Goal: Navigation & Orientation: Find specific page/section

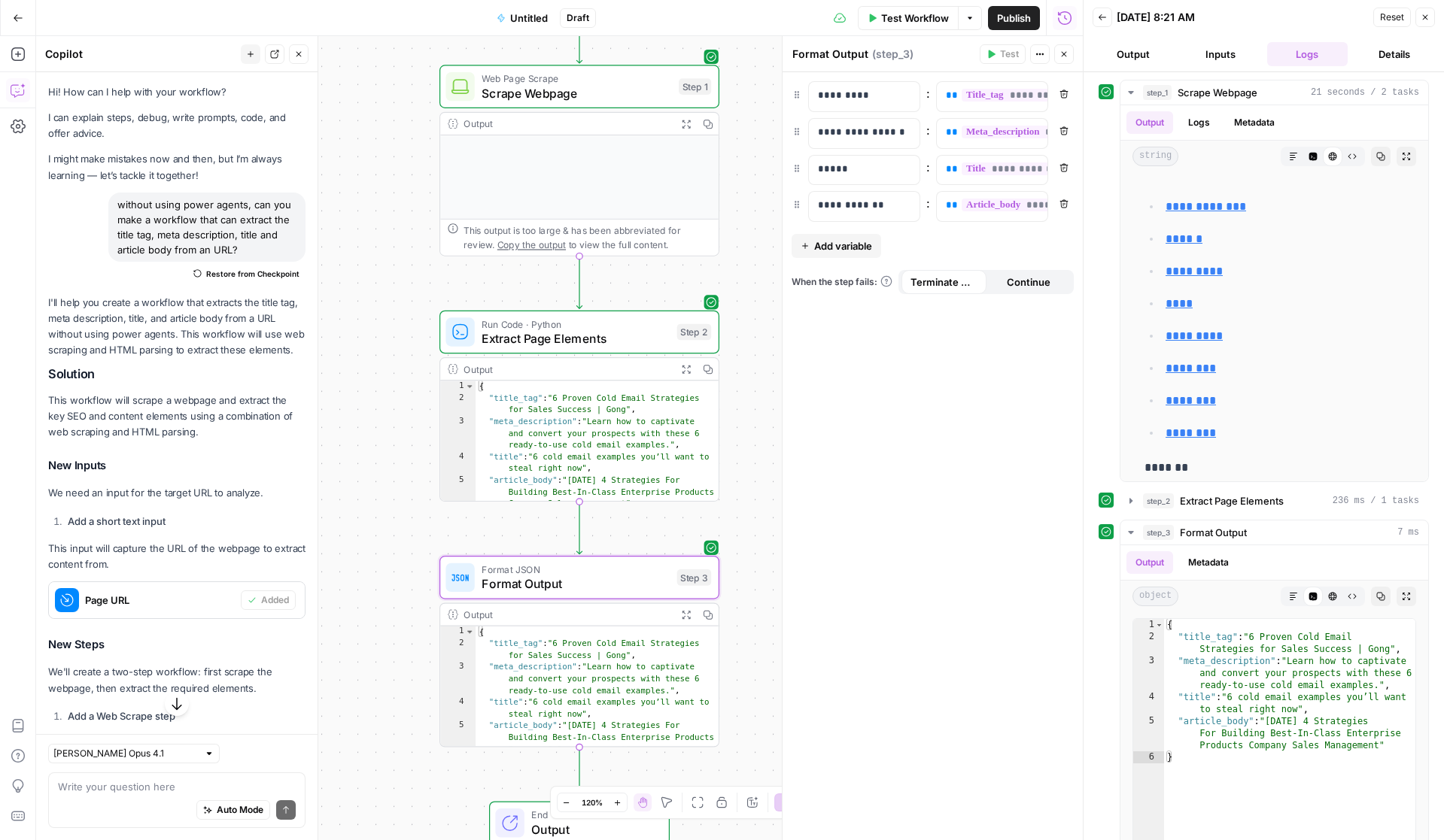
drag, startPoint x: 400, startPoint y: 409, endPoint x: 399, endPoint y: 303, distance: 106.0
click at [399, 303] on div "Workflow Set Inputs Inputs Web Page Scrape Scrape Webpage Step 1 Output Expand …" at bounding box center [559, 438] width 1047 height 804
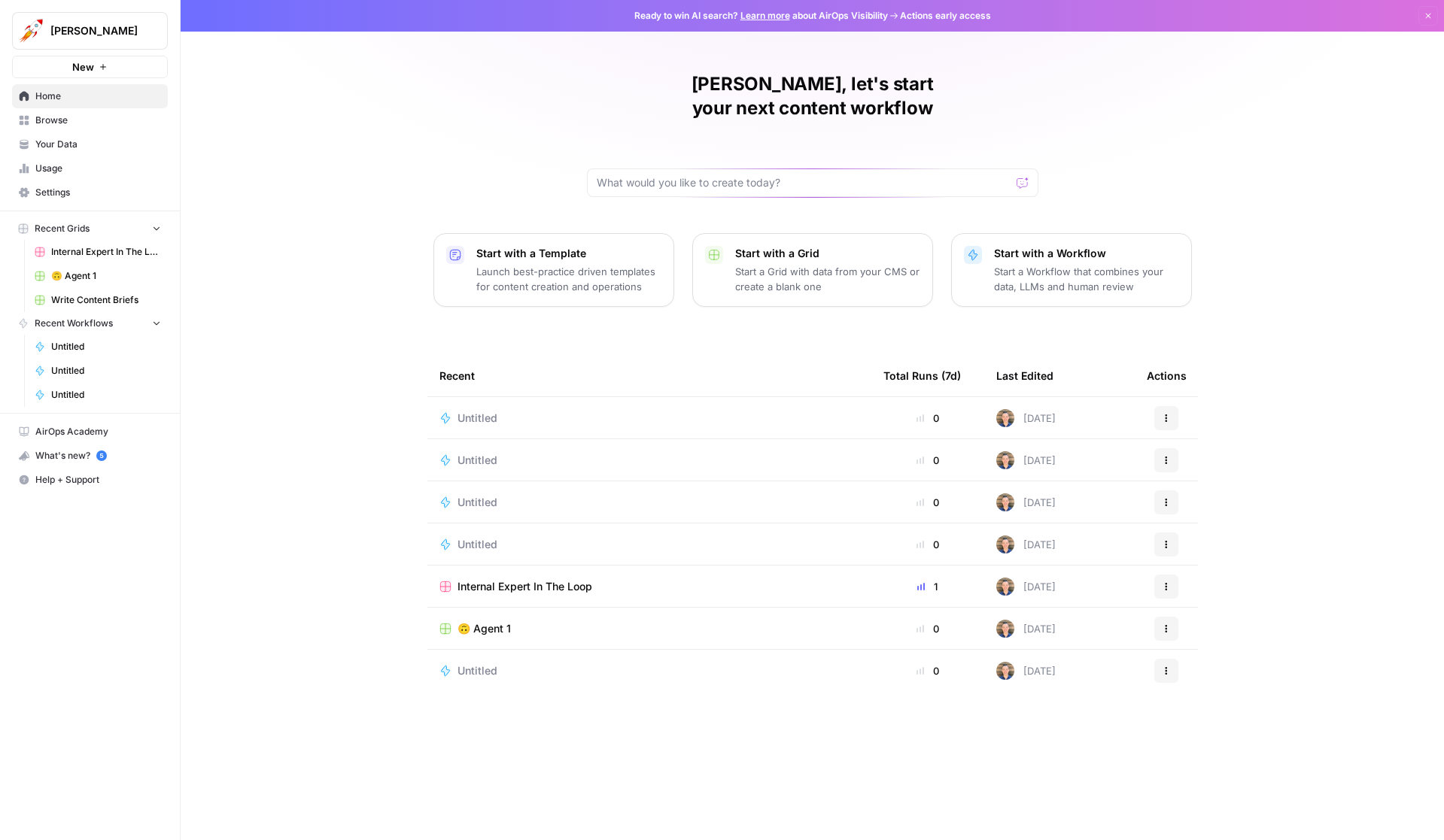
click at [91, 118] on span "Browse" at bounding box center [98, 121] width 126 height 14
